Goal: Navigation & Orientation: Find specific page/section

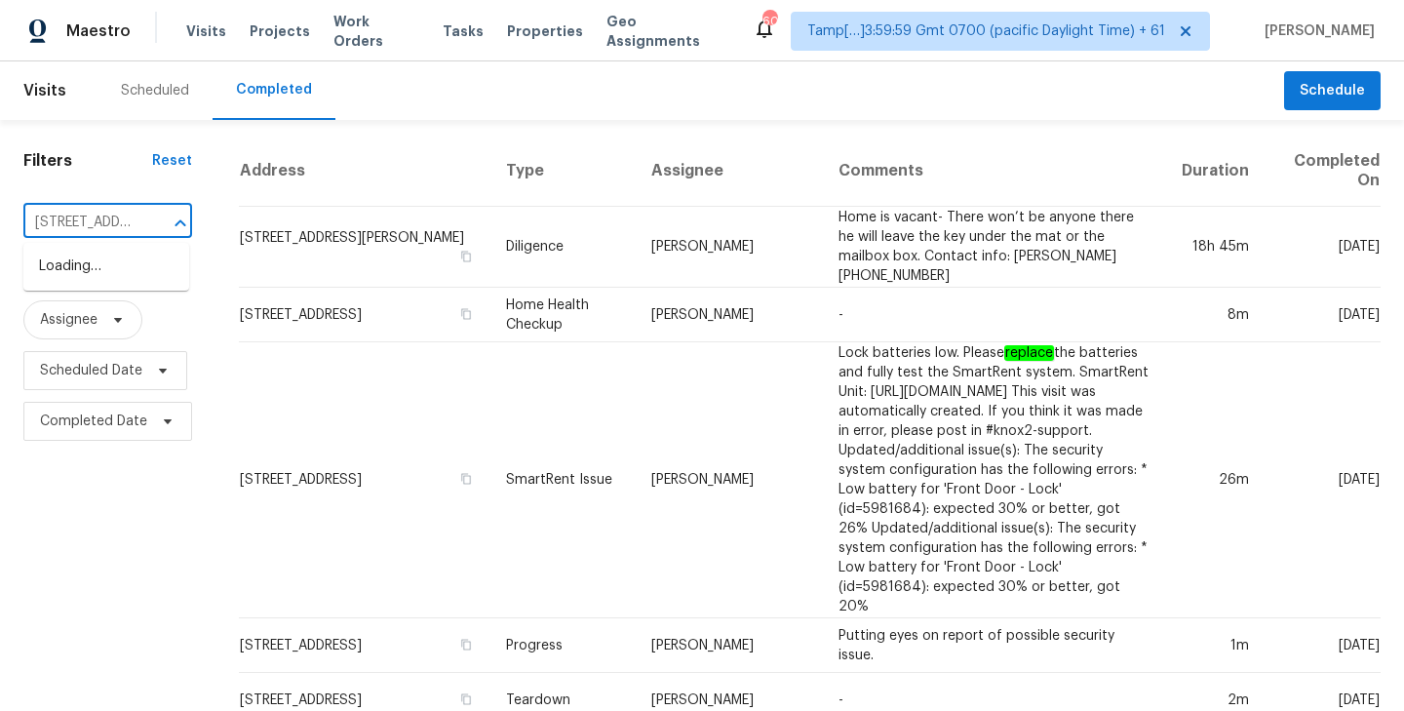
scroll to position [0, 113]
click at [104, 267] on li "[STREET_ADDRESS]" at bounding box center [106, 267] width 166 height 32
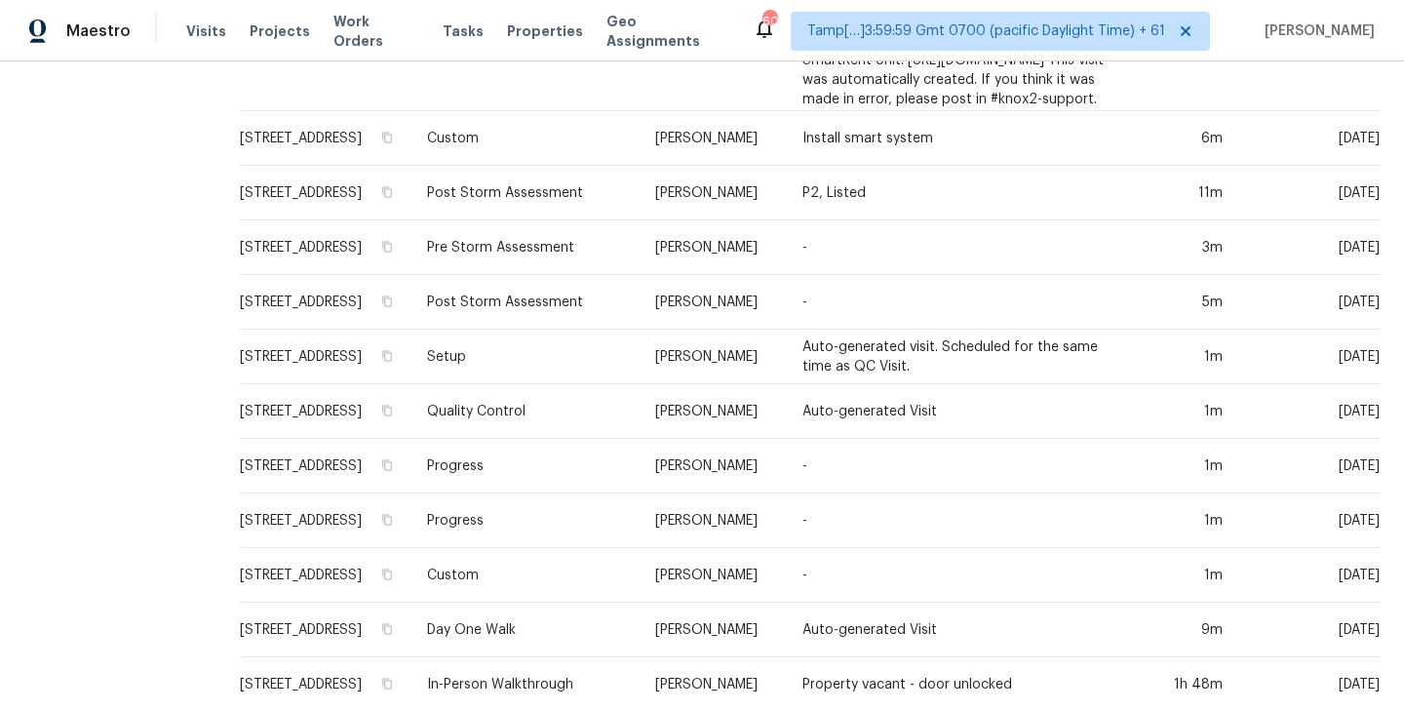
scroll to position [651, 0]
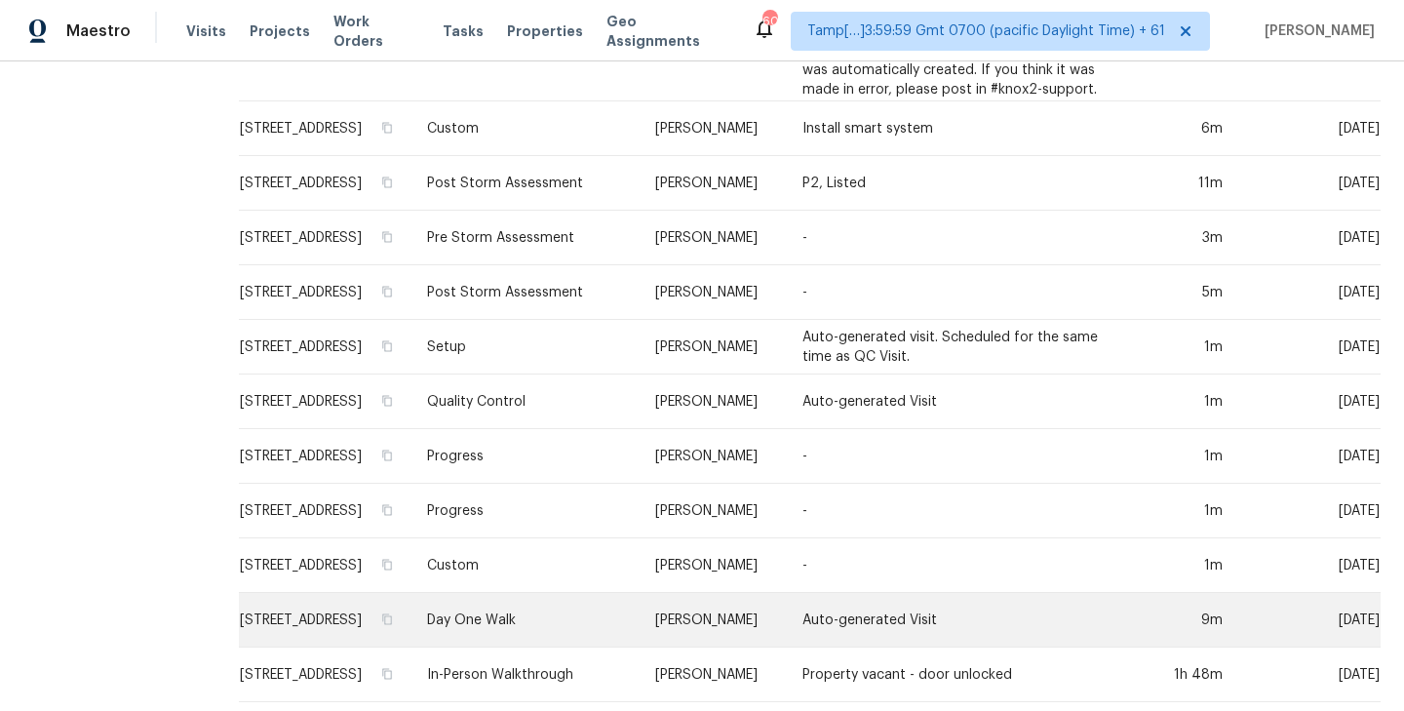
click at [291, 628] on td "[STREET_ADDRESS]" at bounding box center [325, 620] width 173 height 55
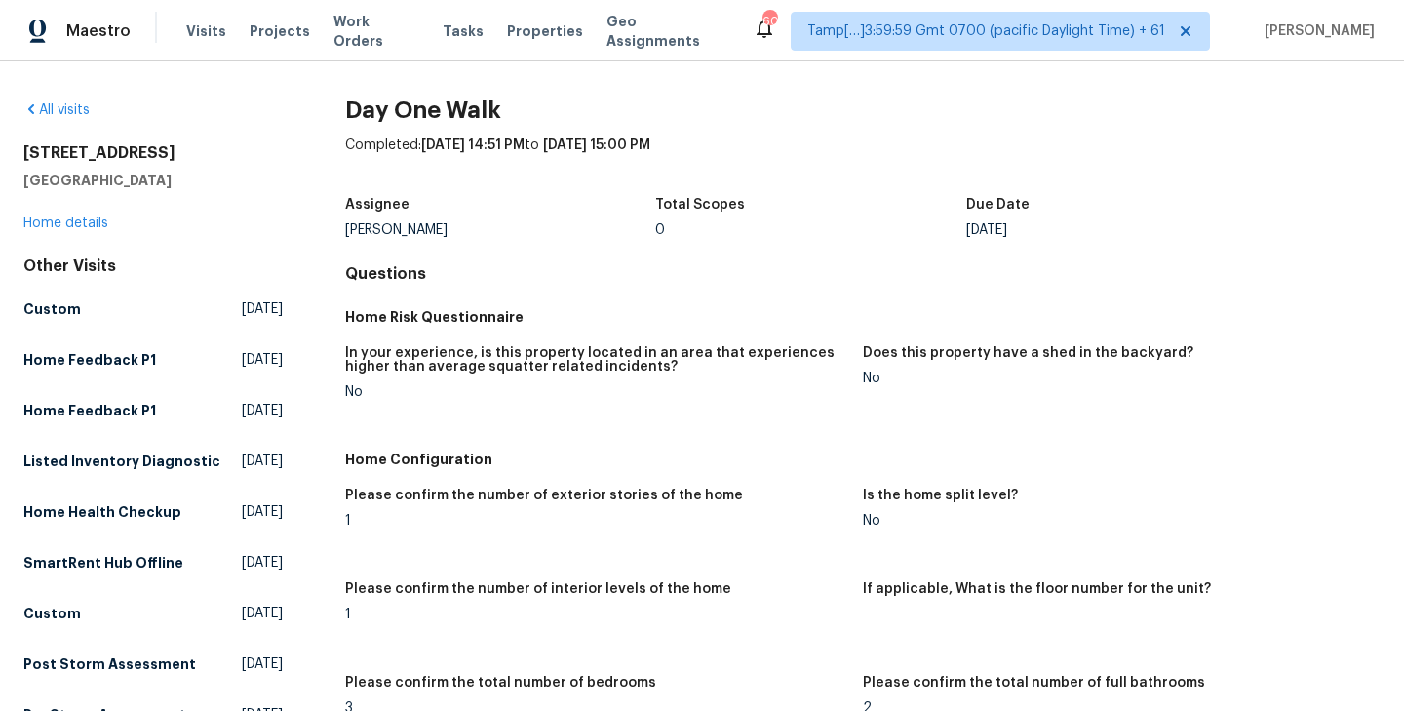
click at [55, 117] on div "All visits" at bounding box center [152, 109] width 259 height 19
click at [59, 114] on link "All visits" at bounding box center [56, 110] width 66 height 14
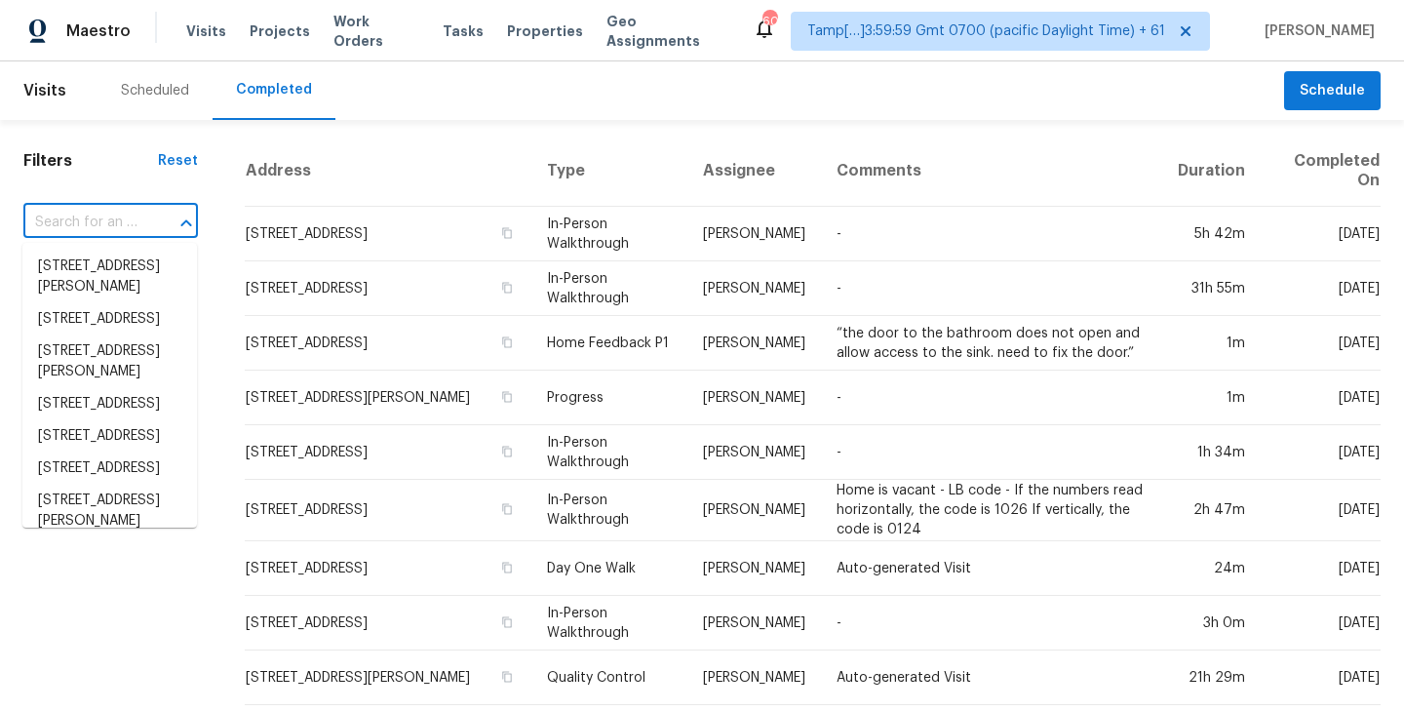
click at [105, 218] on input "text" at bounding box center [83, 223] width 120 height 30
paste input "[STREET_ADDRESS]"
type input "[STREET_ADDRESS]"
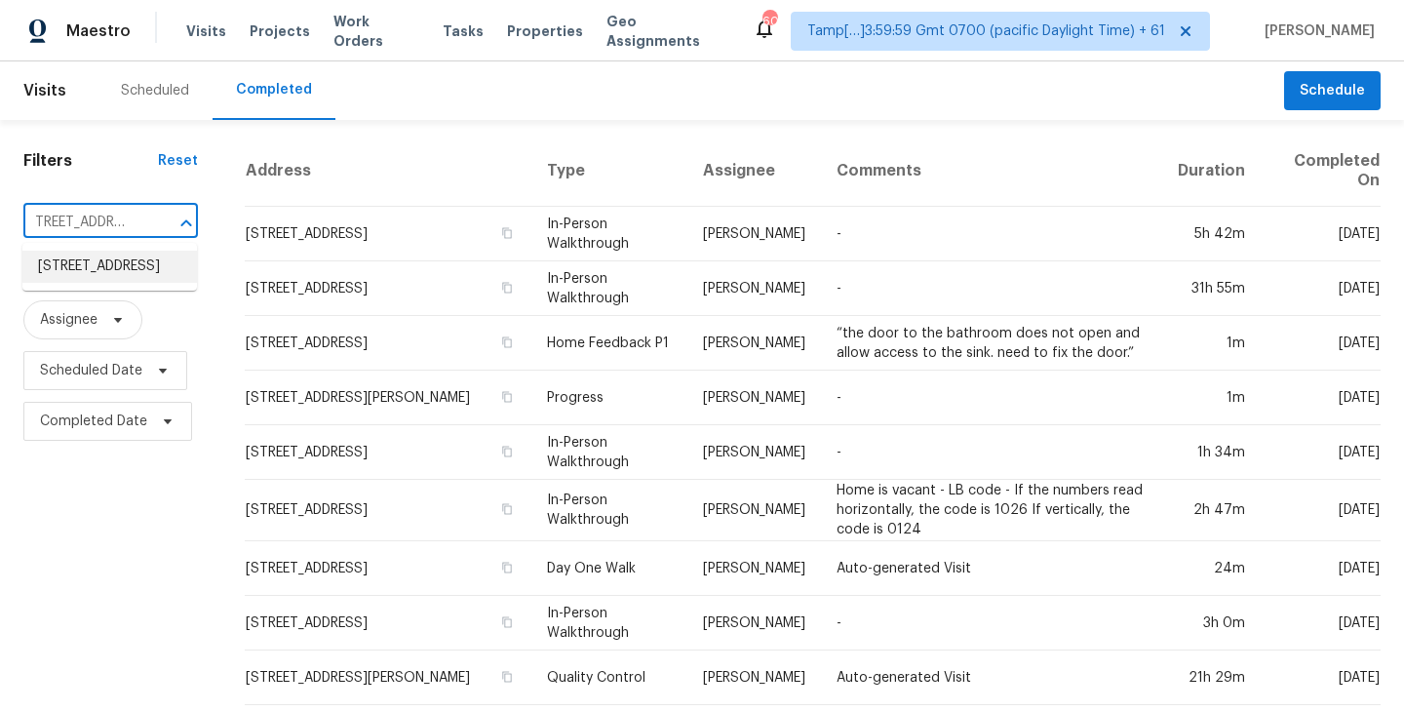
click at [88, 275] on li "[STREET_ADDRESS]" at bounding box center [109, 267] width 175 height 32
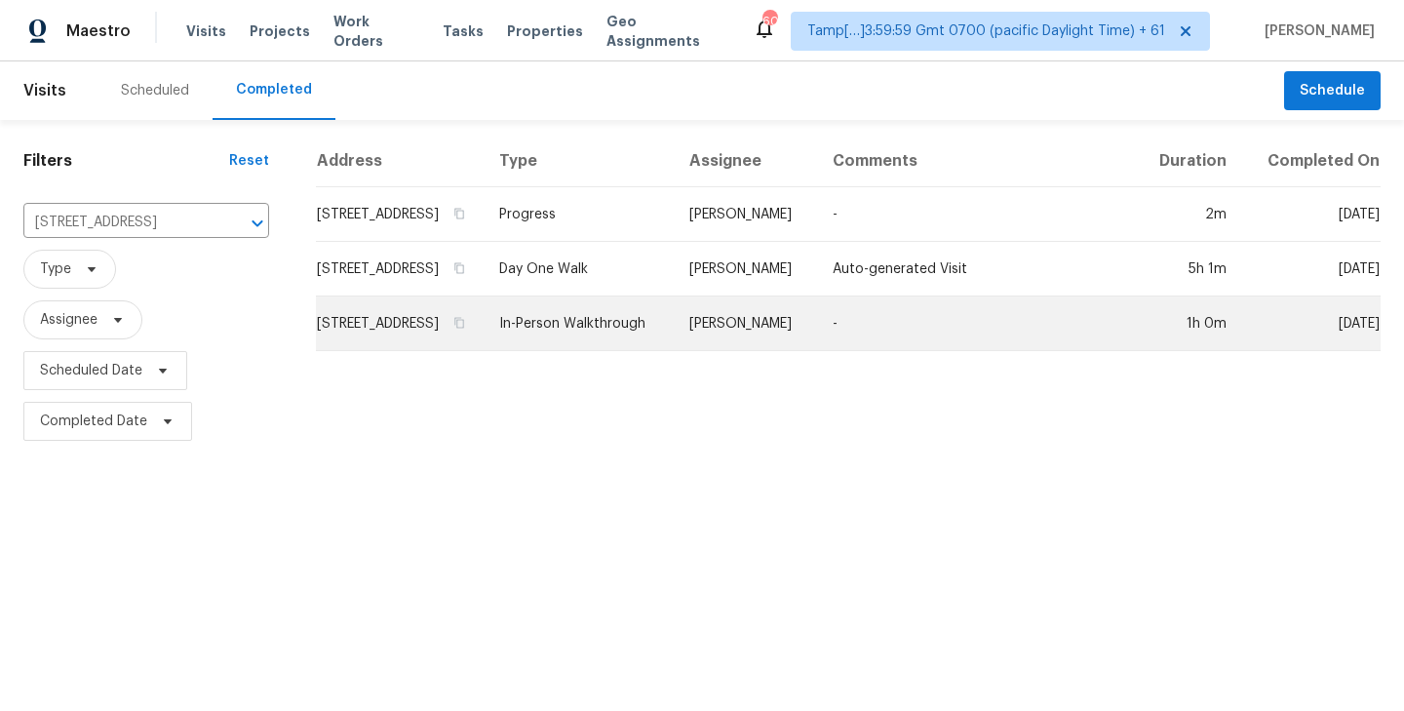
click at [416, 338] on td "[STREET_ADDRESS]" at bounding box center [400, 323] width 168 height 55
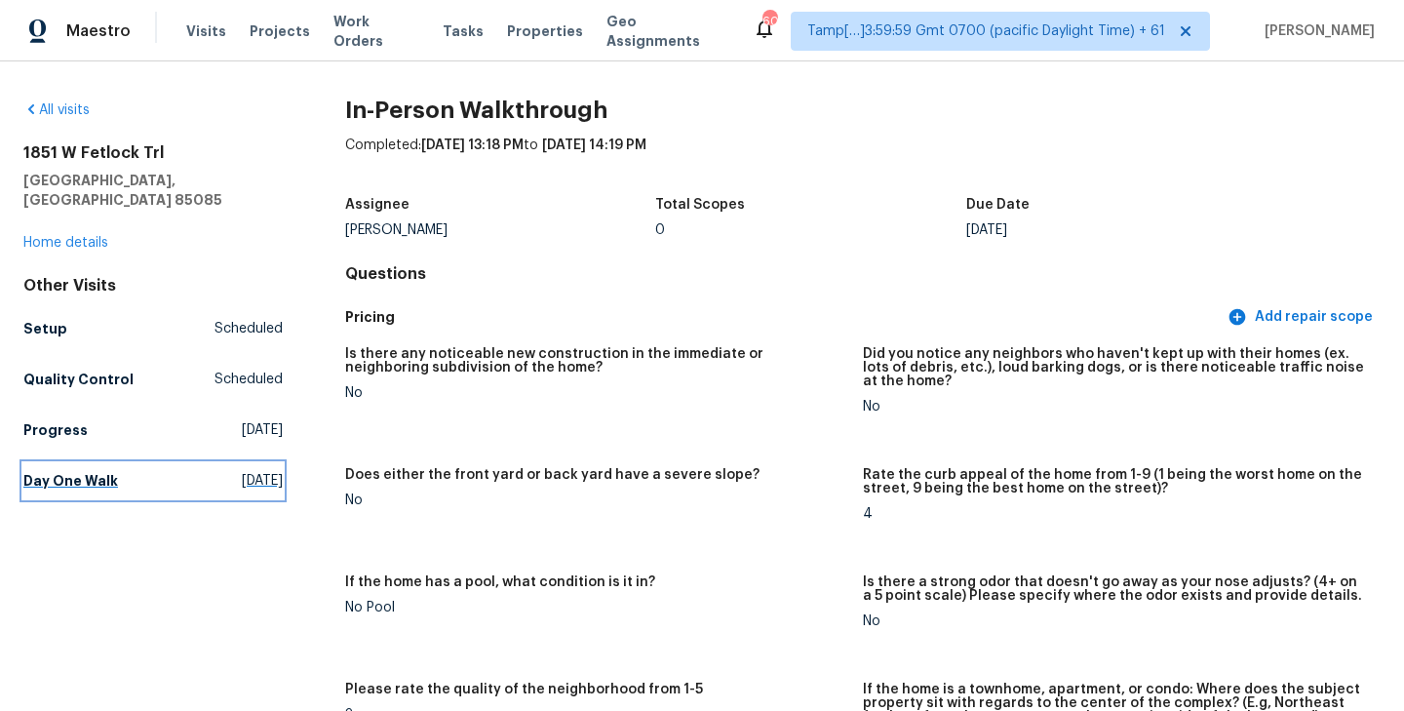
click at [50, 471] on h5 "Day One Walk" at bounding box center [70, 480] width 95 height 19
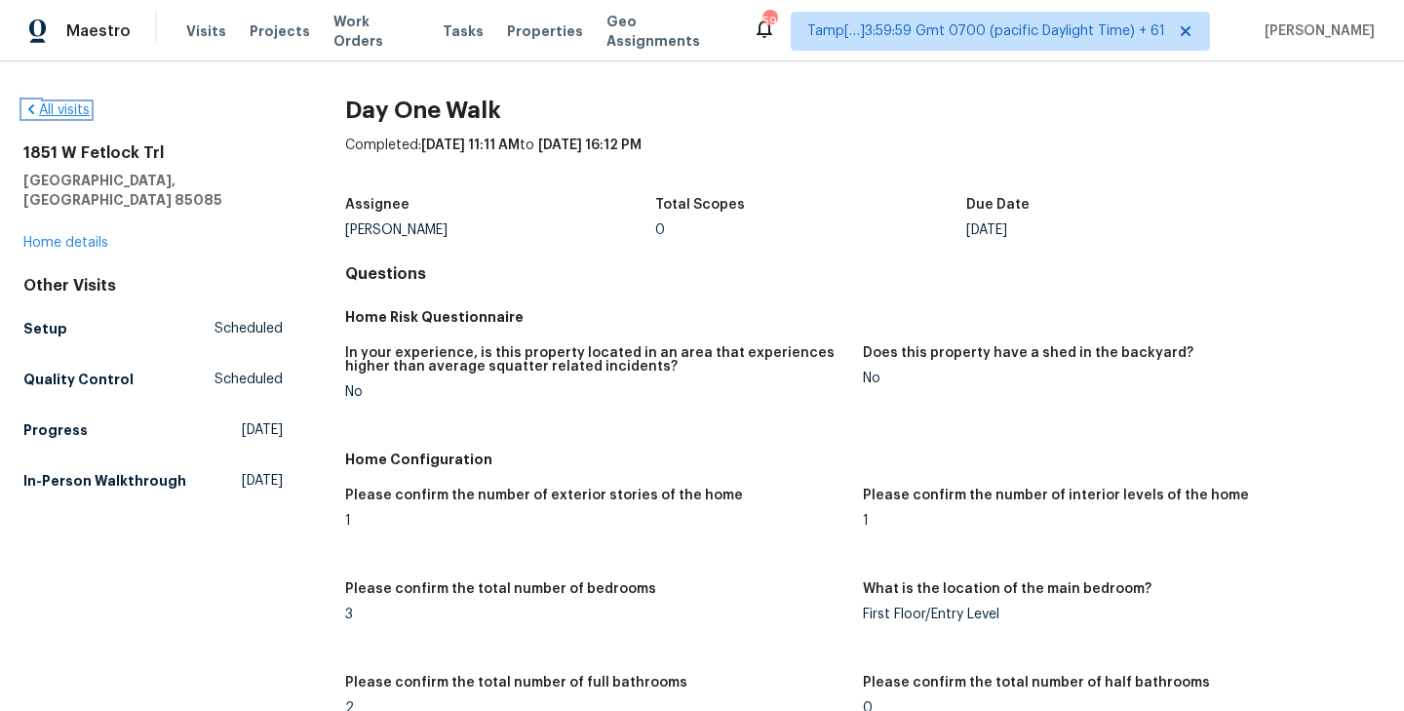
click at [73, 107] on link "All visits" at bounding box center [56, 110] width 66 height 14
